Goal: Task Accomplishment & Management: Use online tool/utility

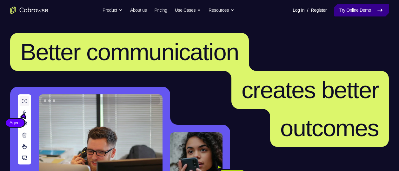
click at [349, 11] on link "Try Online Demo" at bounding box center [361, 10] width 55 height 13
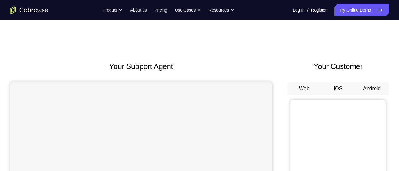
click at [375, 87] on button "Android" at bounding box center [372, 88] width 34 height 13
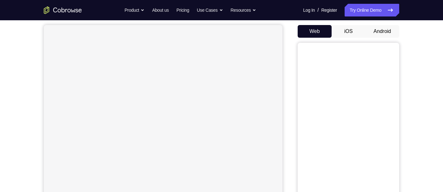
scroll to position [58, 0]
click at [381, 30] on button "Android" at bounding box center [382, 31] width 34 height 13
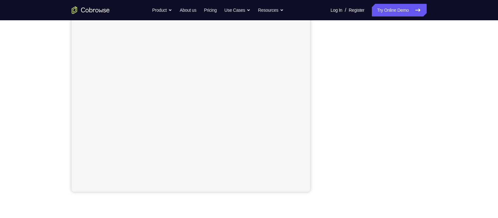
scroll to position [73, 0]
